Goal: Find specific page/section: Find specific page/section

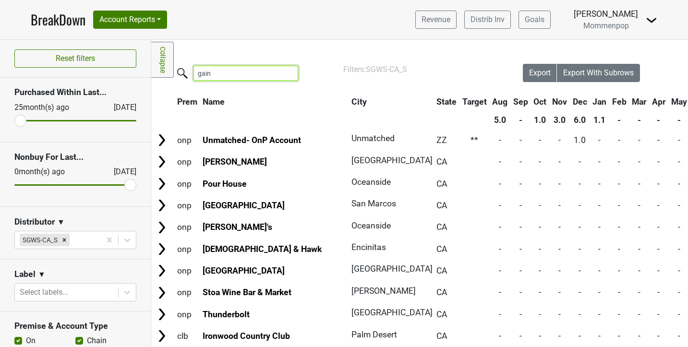
click at [237, 74] on input "gain" at bounding box center [246, 73] width 105 height 15
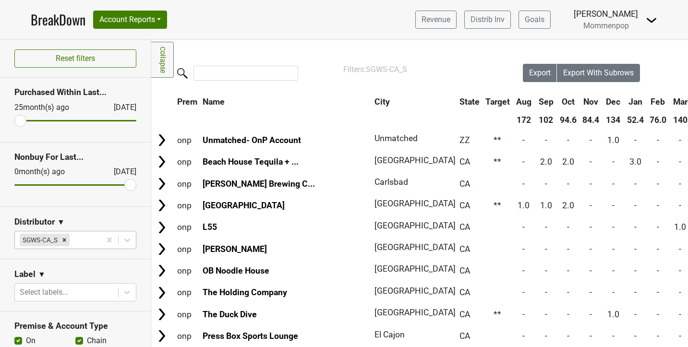
click at [84, 238] on div at bounding box center [84, 239] width 24 height 13
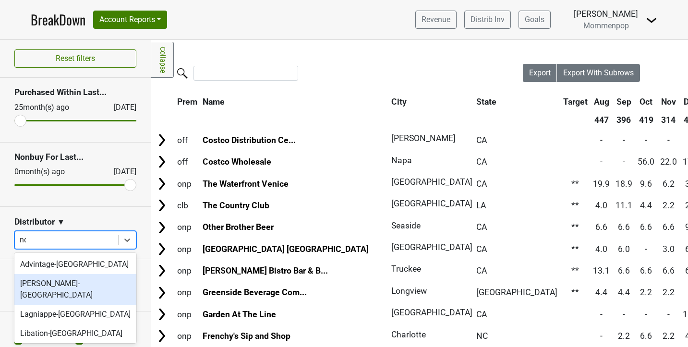
type input "n"
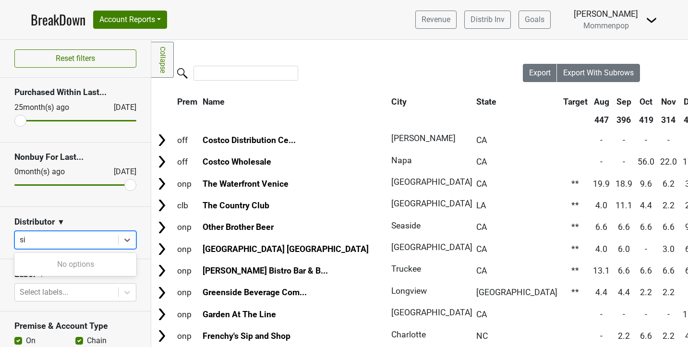
type input "s"
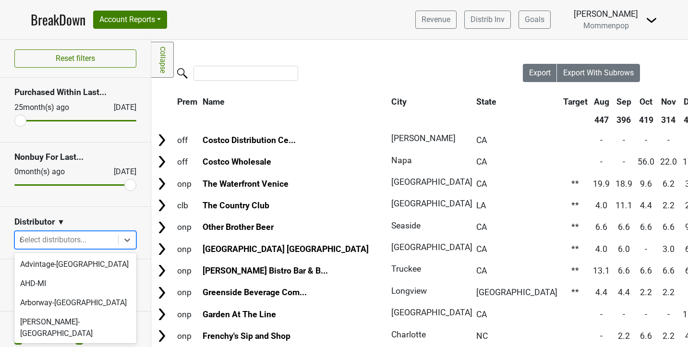
type input "ca"
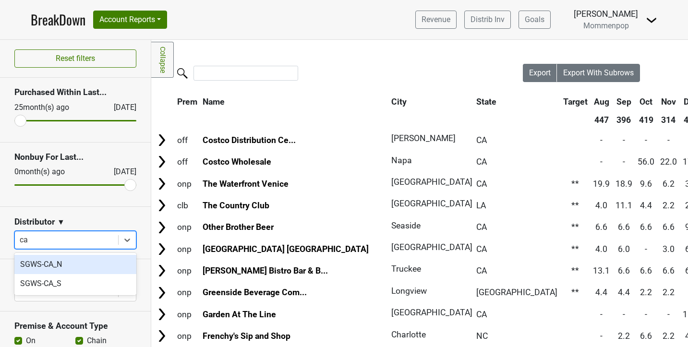
click at [75, 266] on div "SGWS-CA_N" at bounding box center [75, 264] width 122 height 19
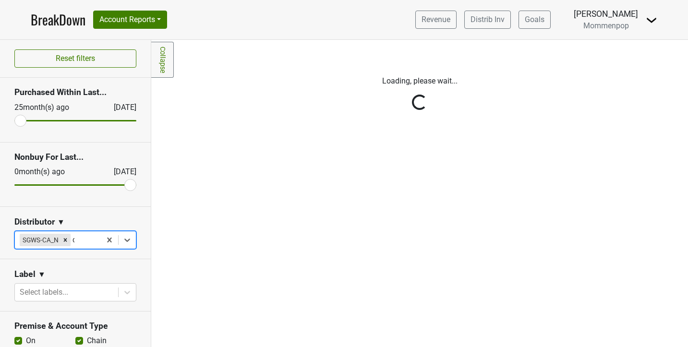
type input "ca"
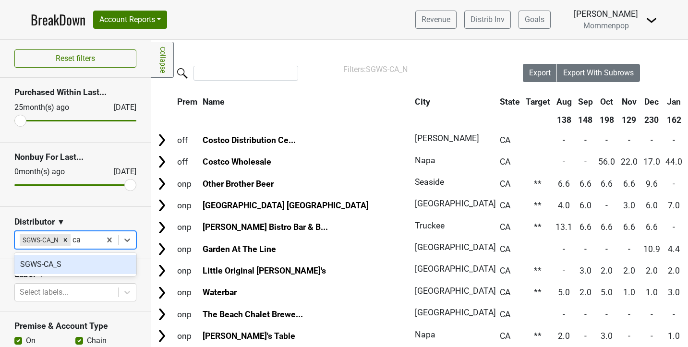
click at [62, 262] on div "SGWS-CA_S" at bounding box center [75, 264] width 122 height 19
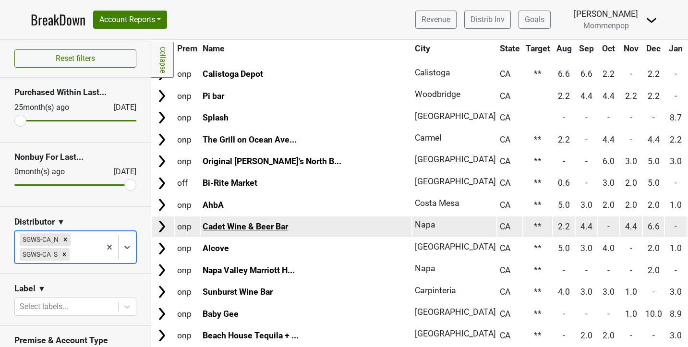
scroll to position [396, 0]
